Goal: Transaction & Acquisition: Book appointment/travel/reservation

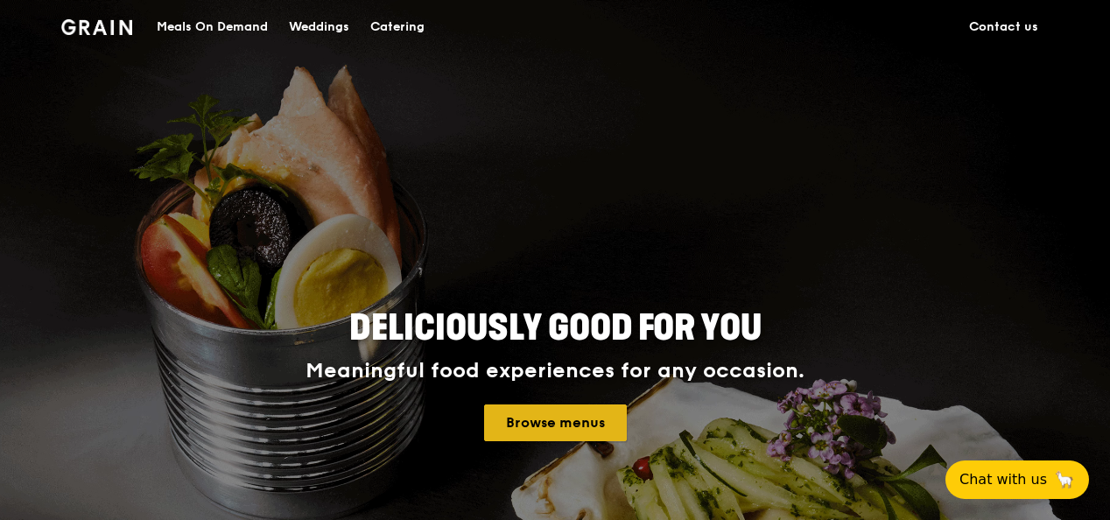
click at [607, 413] on link "Browse menus" at bounding box center [555, 423] width 143 height 37
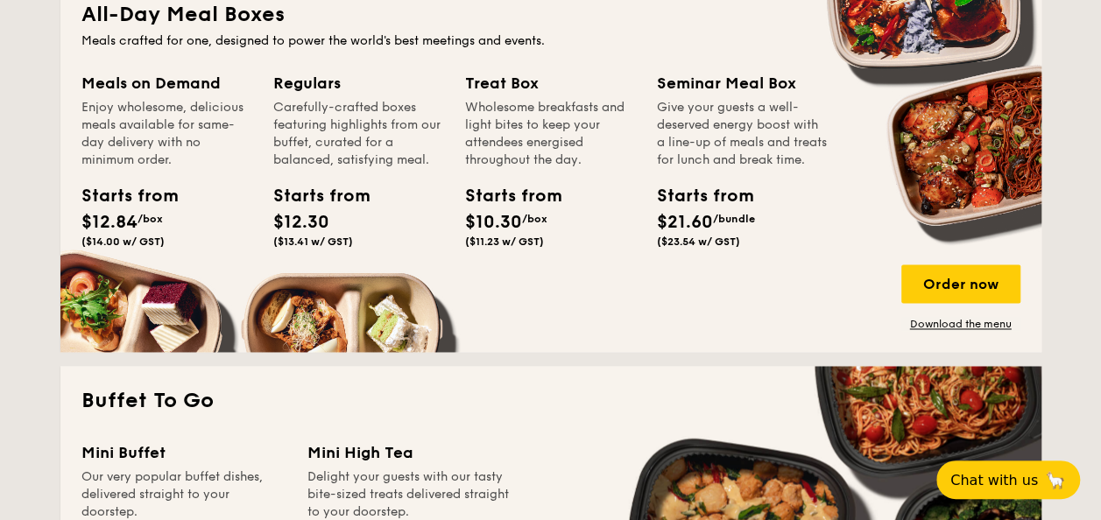
scroll to position [1226, 0]
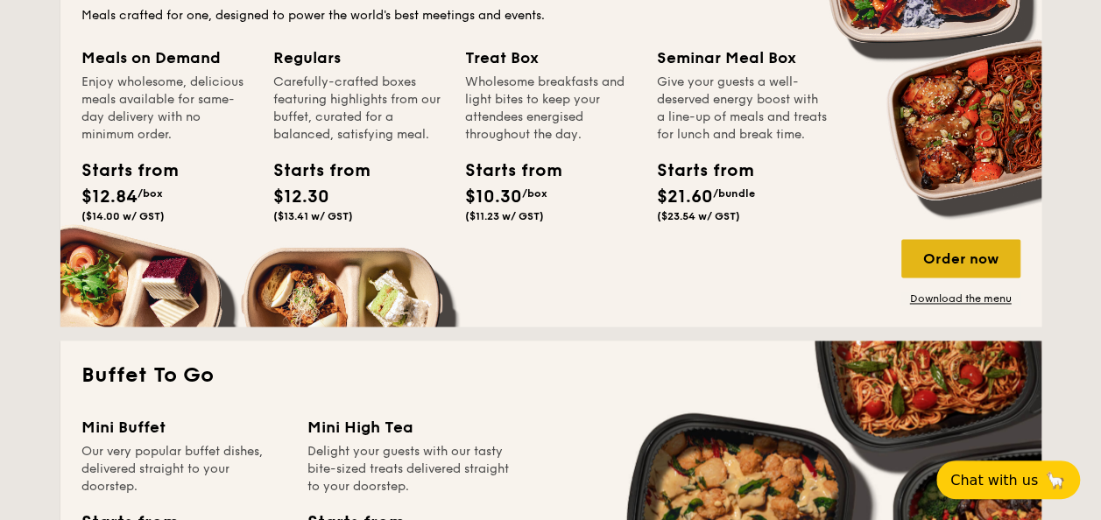
click at [949, 264] on div "Order now" at bounding box center [960, 258] width 119 height 39
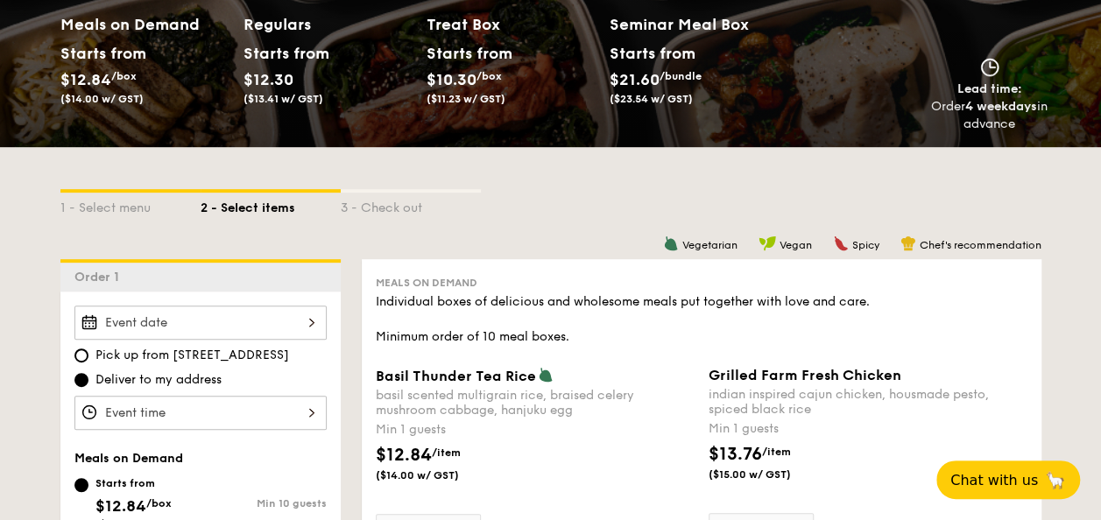
scroll to position [263, 0]
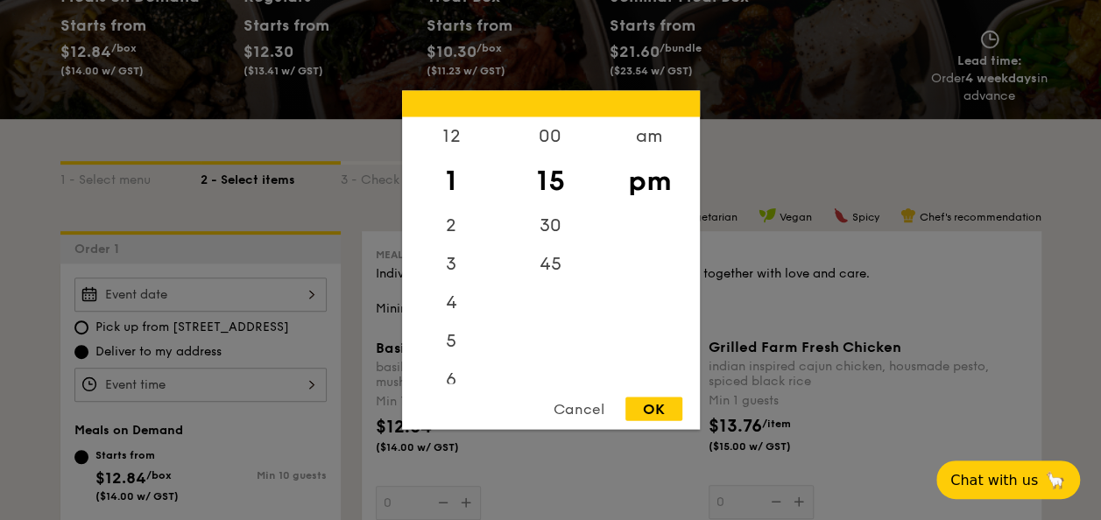
click at [137, 386] on div "12 1 2 3 4 5 6 7 8 9 10 11 00 15 30 45 am pm Cancel OK" at bounding box center [200, 385] width 252 height 34
click at [248, 296] on div at bounding box center [550, 260] width 1101 height 520
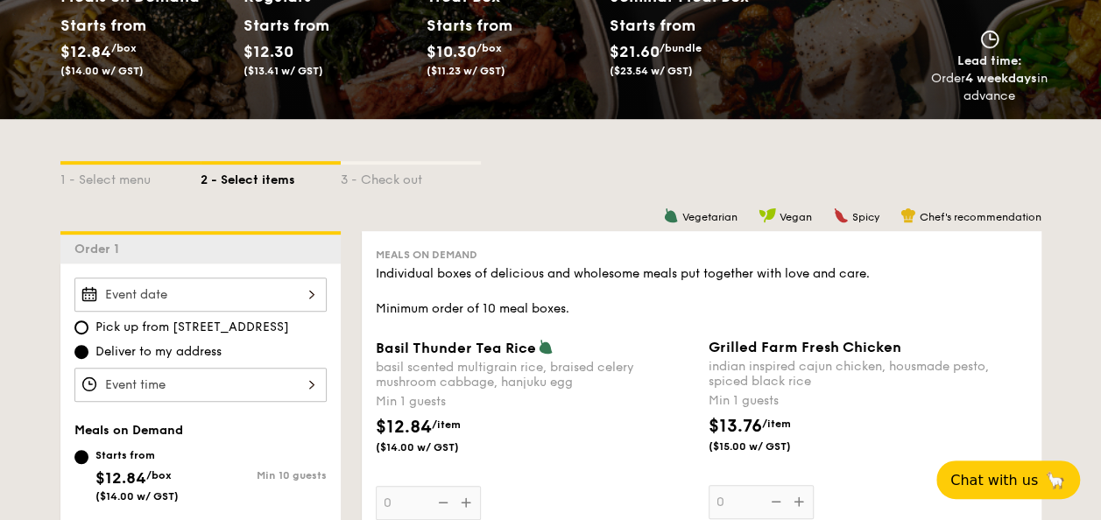
click at [298, 292] on div at bounding box center [200, 295] width 252 height 34
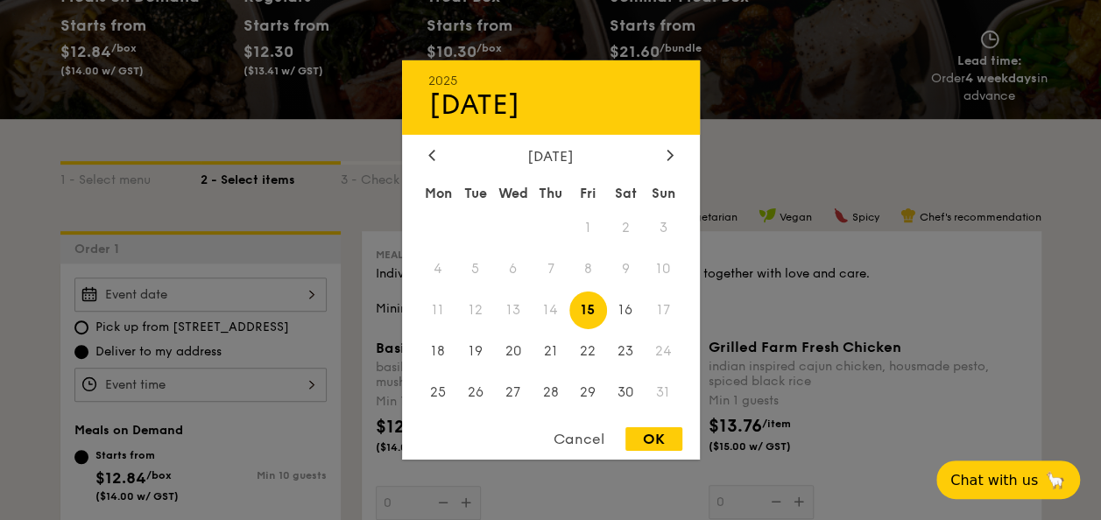
drag, startPoint x: 481, startPoint y: 314, endPoint x: 525, endPoint y: 289, distance: 51.0
click at [481, 315] on span "12" at bounding box center [475, 311] width 38 height 38
